Goal: Information Seeking & Learning: Compare options

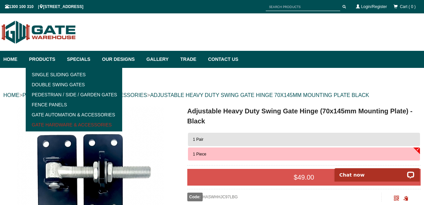
click at [59, 123] on link "Gate Hardware & Accessories" at bounding box center [74, 124] width 92 height 10
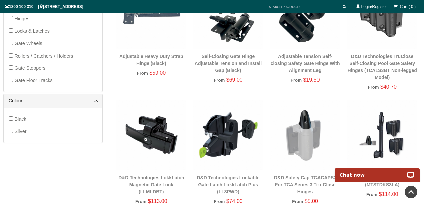
scroll to position [195, 0]
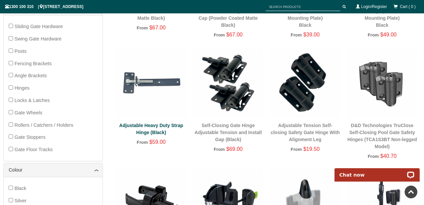
click at [140, 125] on link "Adjustable Heavy Duty Strap Hinge (Black)" at bounding box center [151, 128] width 64 height 12
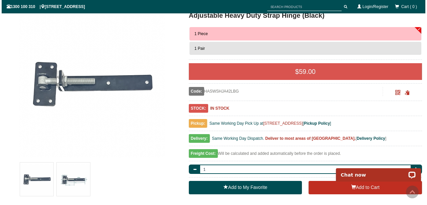
scroll to position [105, 0]
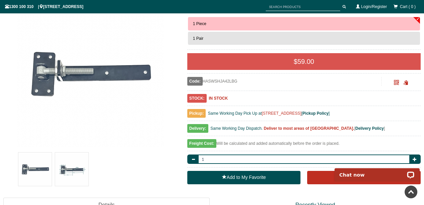
click at [80, 162] on img at bounding box center [71, 168] width 33 height 33
